Goal: Download file/media

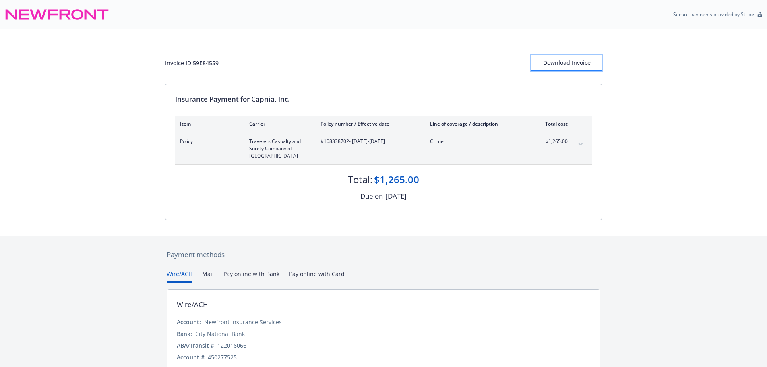
click at [569, 62] on div "Download Invoice" at bounding box center [567, 62] width 70 height 15
